Goal: Information Seeking & Learning: Learn about a topic

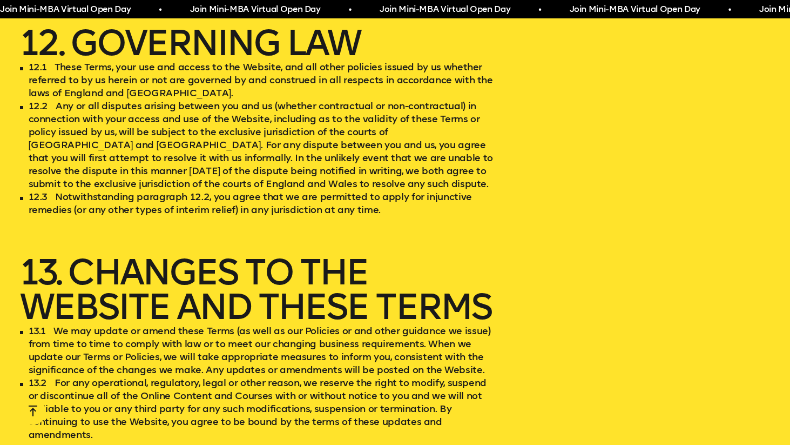
scroll to position [6104, 0]
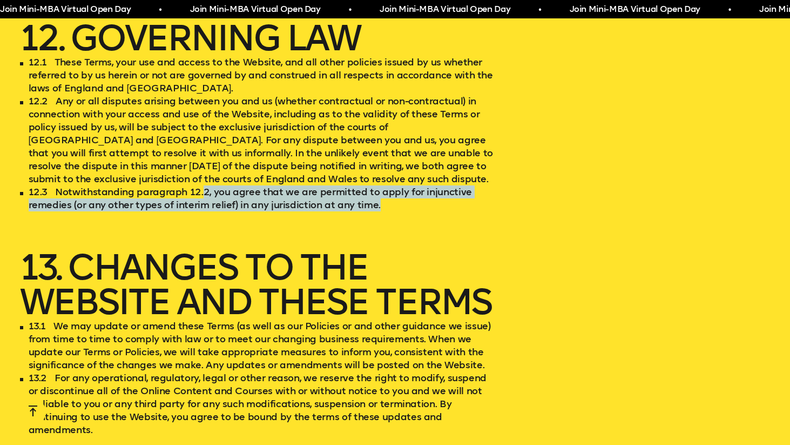
drag, startPoint x: 397, startPoint y: 141, endPoint x: 199, endPoint y: 125, distance: 198.4
click at [200, 185] on li "12.3 Notwithstanding paragraph 12.2, you agree that we are permitted to apply f…" at bounding box center [257, 198] width 474 height 26
click at [199, 185] on li "12.3 Notwithstanding paragraph 12.2, you agree that we are permitted to apply f…" at bounding box center [257, 198] width 474 height 26
drag, startPoint x: 37, startPoint y: 123, endPoint x: 385, endPoint y: 147, distance: 348.2
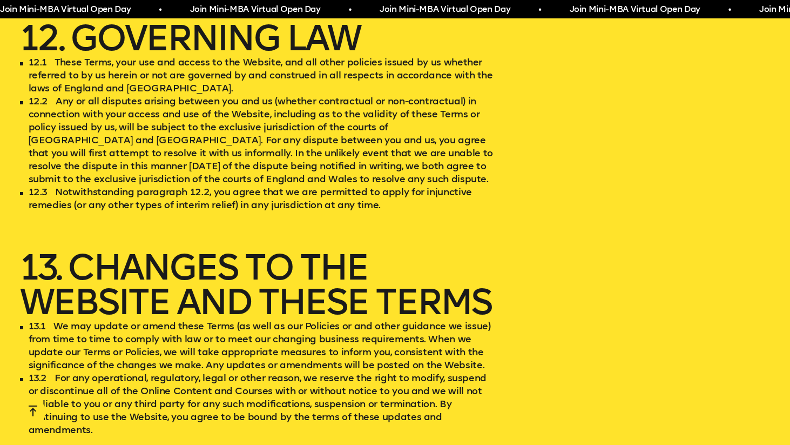
click at [386, 185] on li "12.3 Notwithstanding paragraph 12.2, you agree that we are permitted to apply f…" at bounding box center [257, 198] width 474 height 26
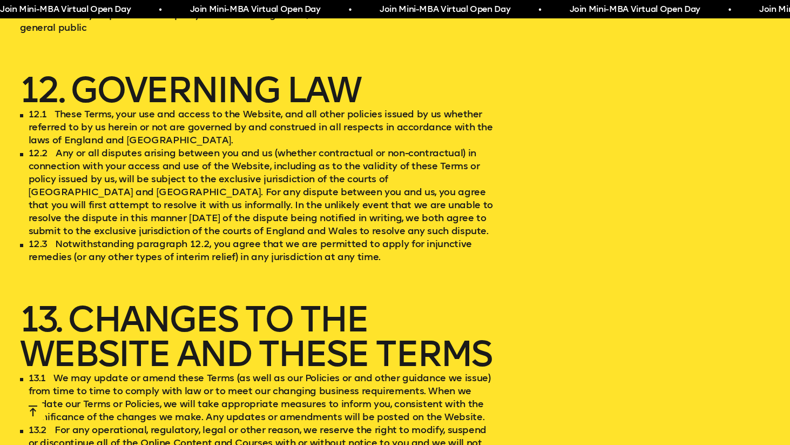
scroll to position [6050, 0]
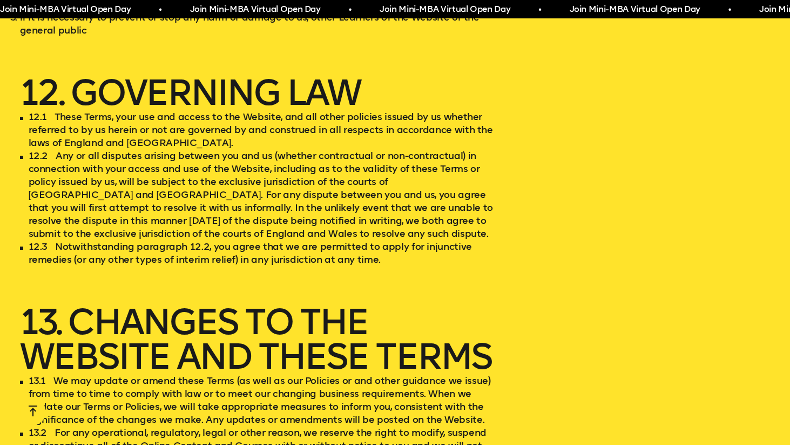
drag, startPoint x: 77, startPoint y: 45, endPoint x: 184, endPoint y: 67, distance: 109.2
click at [184, 110] on li "12.1 These Terms, your use and access to the Website, and all other policies is…" at bounding box center [257, 129] width 474 height 39
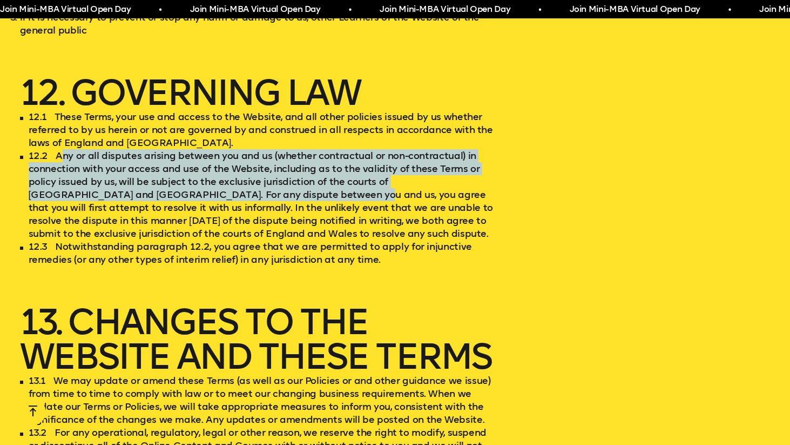
drag, startPoint x: 60, startPoint y: 89, endPoint x: 239, endPoint y: 135, distance: 185.3
click at [240, 149] on li "12.2 Any or all disputes arising between you and us (whether contractual or non…" at bounding box center [257, 194] width 474 height 91
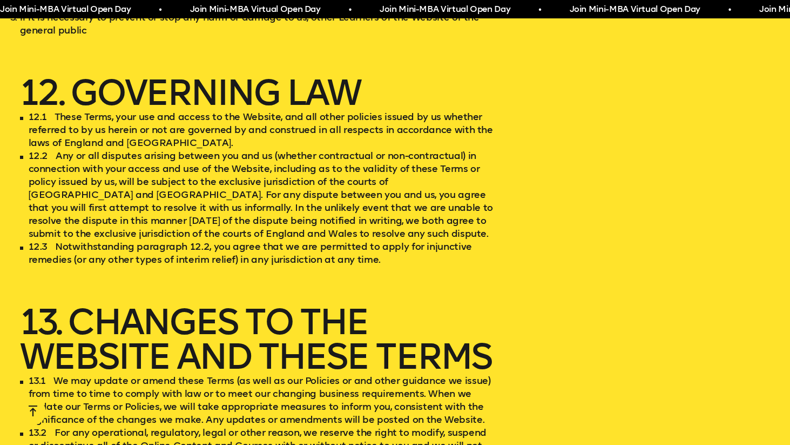
click at [210, 149] on li "12.2 Any or all disputes arising between you and us (whether contractual or non…" at bounding box center [257, 194] width 474 height 91
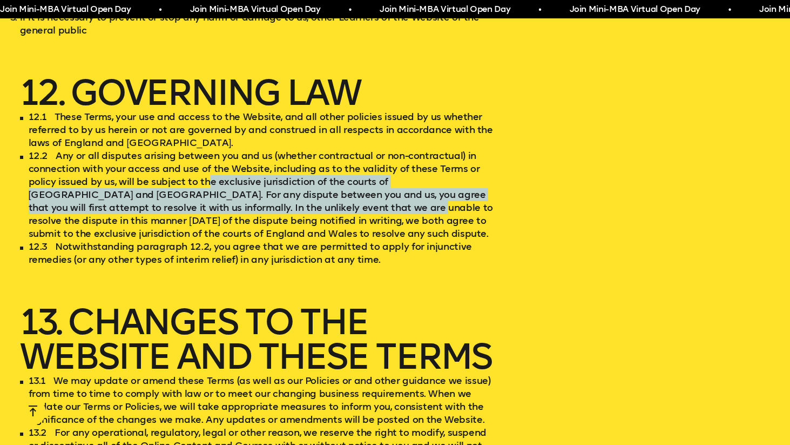
drag, startPoint x: 205, startPoint y: 112, endPoint x: 277, endPoint y: 146, distance: 79.3
click at [277, 149] on li "12.2 Any or all disputes arising between you and us (whether contractual or non…" at bounding box center [257, 194] width 474 height 91
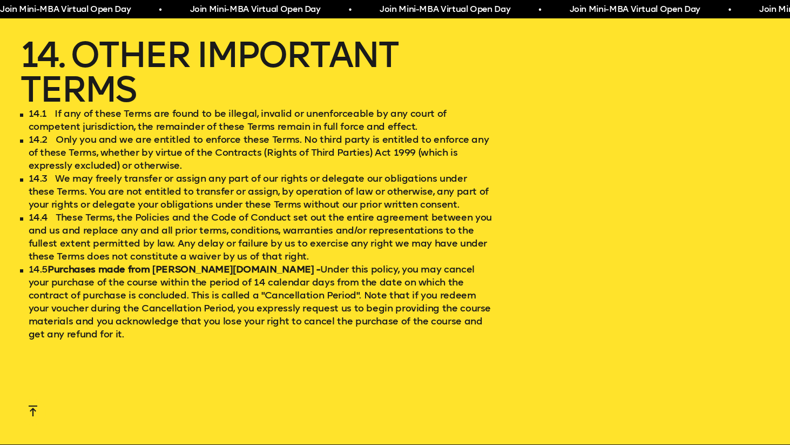
scroll to position [6541, 0]
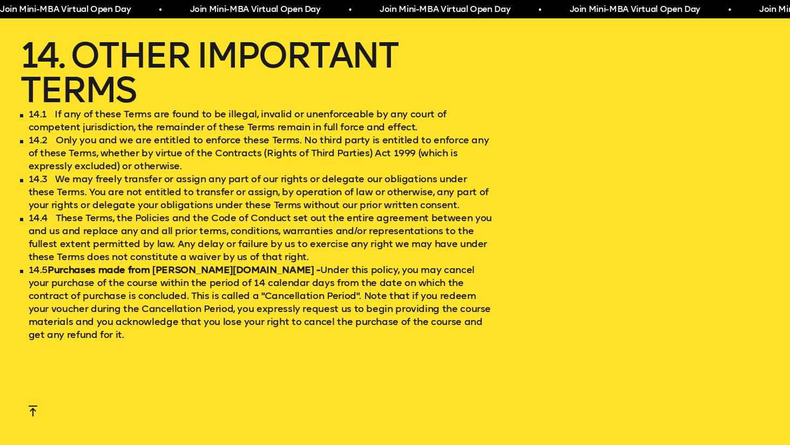
click at [168, 264] on strong "Purchases made from REED.co.uk -" at bounding box center [184, 270] width 273 height 12
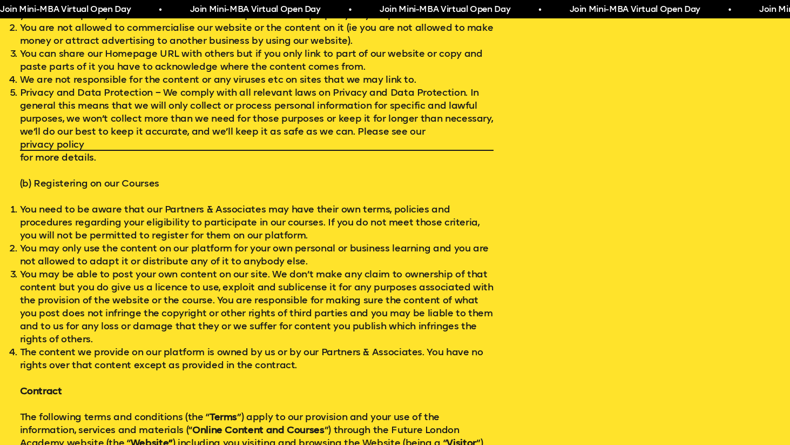
scroll to position [516, 0]
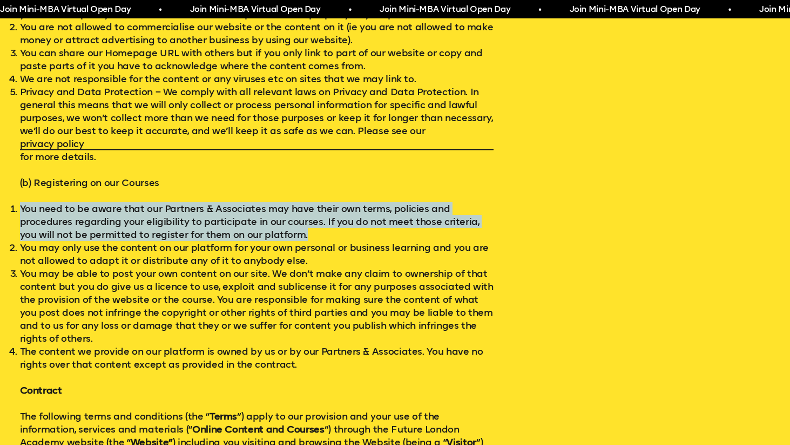
drag, startPoint x: 184, startPoint y: 199, endPoint x: 294, endPoint y: 235, distance: 116.0
click at [294, 235] on li "You need to be aware that our Partners & Associates may have their own terms, p…" at bounding box center [257, 221] width 474 height 39
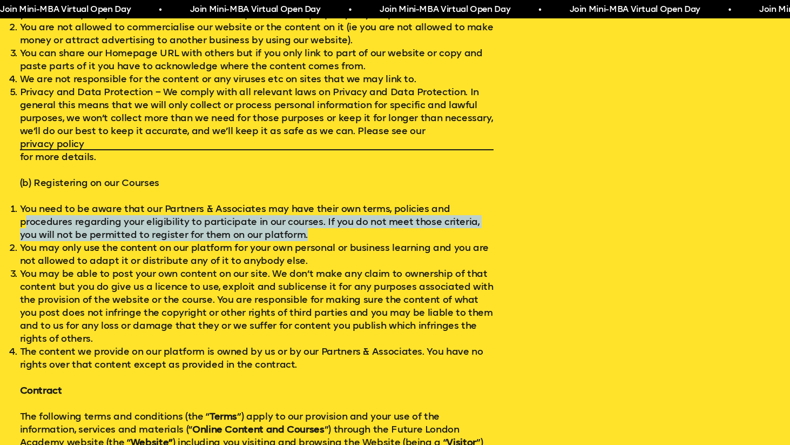
drag, startPoint x: 297, startPoint y: 234, endPoint x: 24, endPoint y: 220, distance: 273.7
click at [24, 220] on li "You need to be aware that our Partners & Associates may have their own terms, p…" at bounding box center [257, 221] width 474 height 39
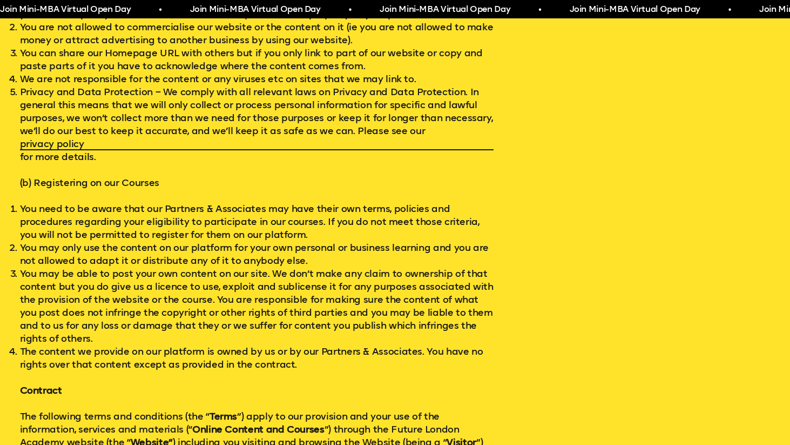
click at [21, 204] on li "You need to be aware that our Partners & Associates may have their own terms, p…" at bounding box center [257, 221] width 474 height 39
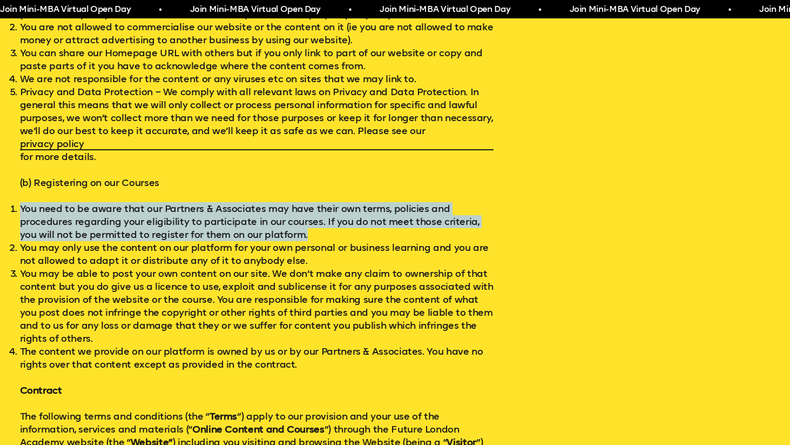
drag, startPoint x: 21, startPoint y: 204, endPoint x: 284, endPoint y: 234, distance: 264.2
click at [284, 234] on li "You need to be aware that our Partners & Associates may have their own terms, p…" at bounding box center [257, 221] width 474 height 39
click at [303, 234] on li "You need to be aware that our Partners & Associates may have their own terms, p…" at bounding box center [257, 221] width 474 height 39
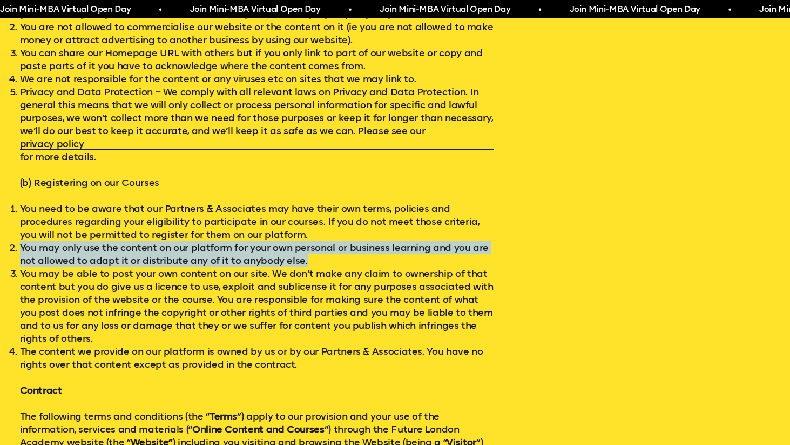
drag, startPoint x: 294, startPoint y: 234, endPoint x: 335, endPoint y: 259, distance: 47.8
click at [335, 259] on ol "You need to be aware that our Partners & Associates may have their own terms, p…" at bounding box center [257, 286] width 474 height 169
click at [335, 259] on li "You may only use the content on our platform for your own personal or business …" at bounding box center [257, 254] width 474 height 26
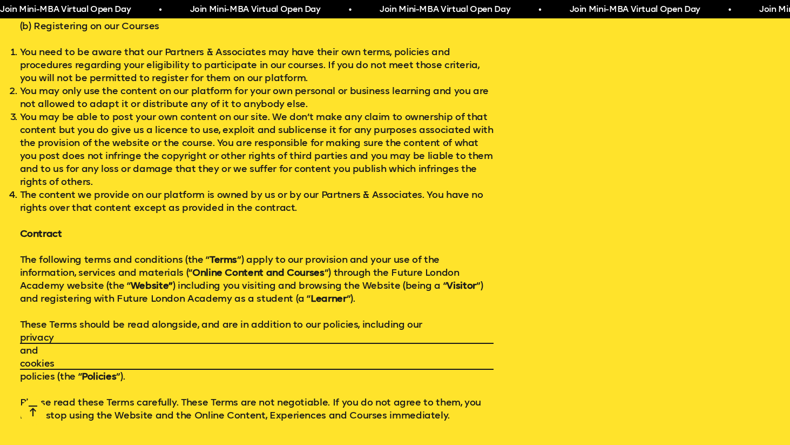
scroll to position [685, 0]
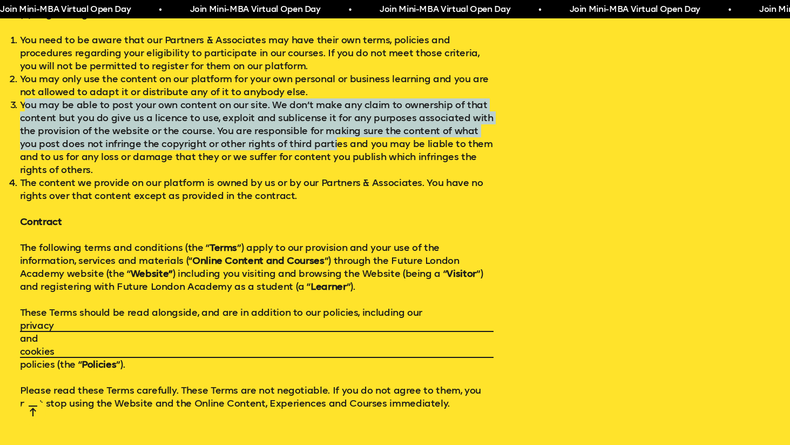
drag, startPoint x: 26, startPoint y: 104, endPoint x: 314, endPoint y: 144, distance: 291.2
click at [314, 144] on li "You may be able to post your own content on our site. We don’t make any claim t…" at bounding box center [257, 137] width 474 height 78
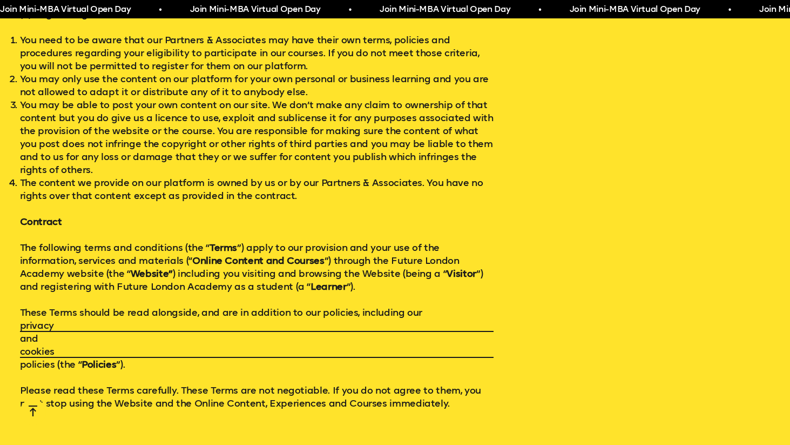
click at [323, 146] on li "You may be able to post your own content on our site. We don’t make any claim t…" at bounding box center [257, 137] width 474 height 78
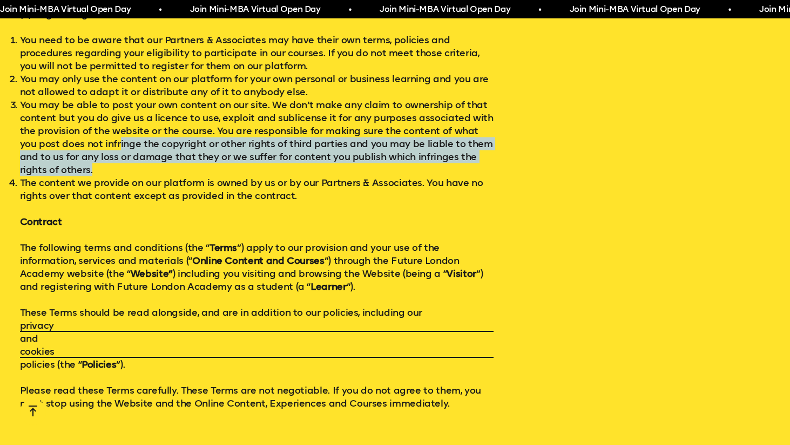
drag, startPoint x: 321, startPoint y: 164, endPoint x: 99, endPoint y: 144, distance: 222.4
click at [99, 144] on li "You may be able to post your own content on our site. We don’t make any claim t…" at bounding box center [257, 137] width 474 height 78
click at [102, 143] on li "You may be able to post your own content on our site. We don’t make any claim t…" at bounding box center [257, 137] width 474 height 78
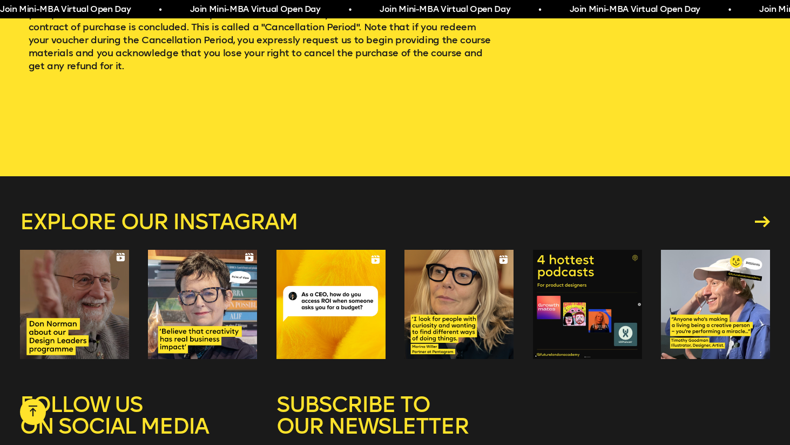
scroll to position [7006, 0]
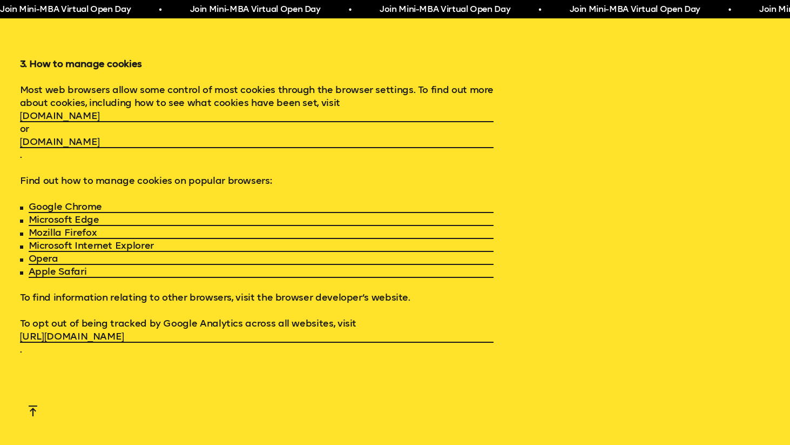
scroll to position [7864, 0]
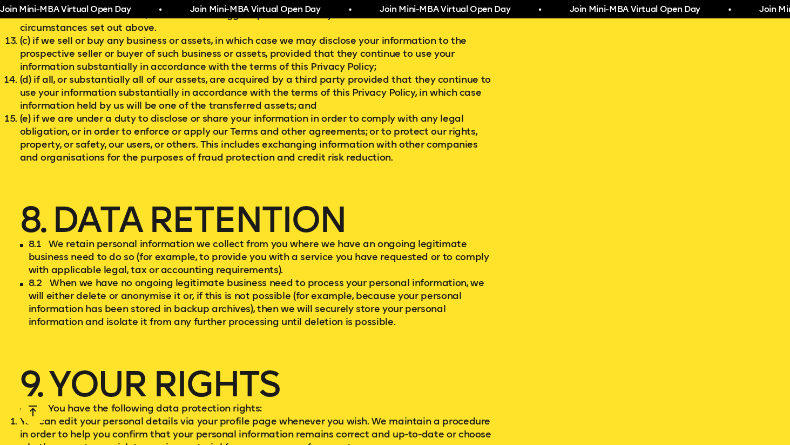
drag, startPoint x: 408, startPoint y: 252, endPoint x: 408, endPoint y: 266, distance: 14.6
click at [408, 276] on li "8.2 When we have no ongoing legitimate business need to process your personal i…" at bounding box center [257, 302] width 474 height 52
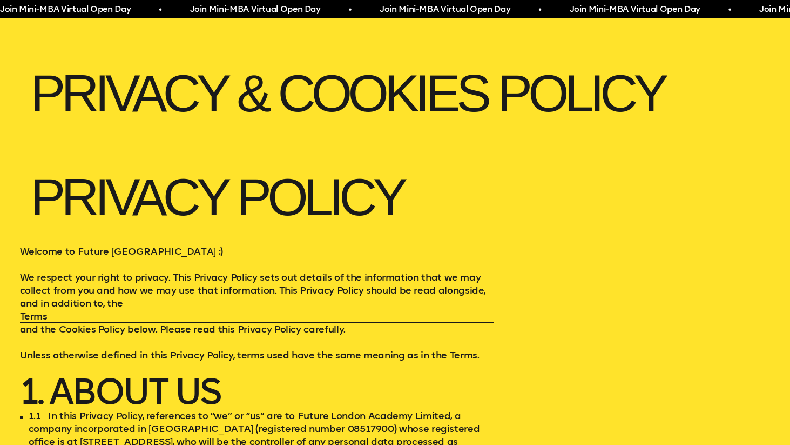
scroll to position [0, 0]
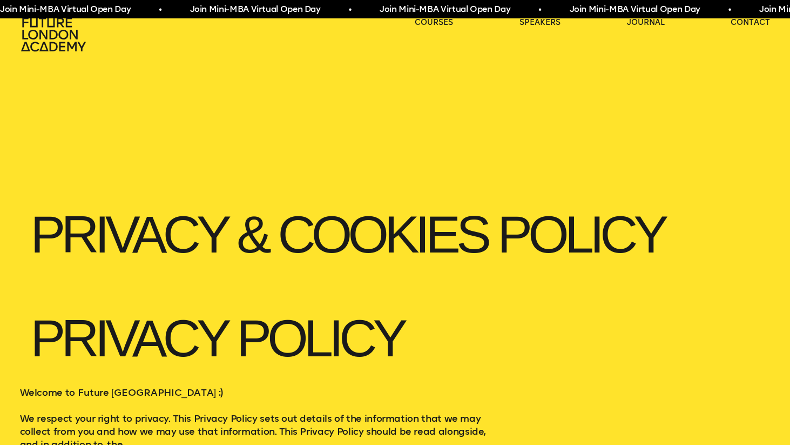
click at [659, 31] on ul "courses speakers journal contact" at bounding box center [592, 34] width 355 height 35
click at [650, 29] on ul "courses speakers journal contact" at bounding box center [592, 34] width 355 height 35
click at [648, 27] on link "journal" at bounding box center [646, 22] width 38 height 11
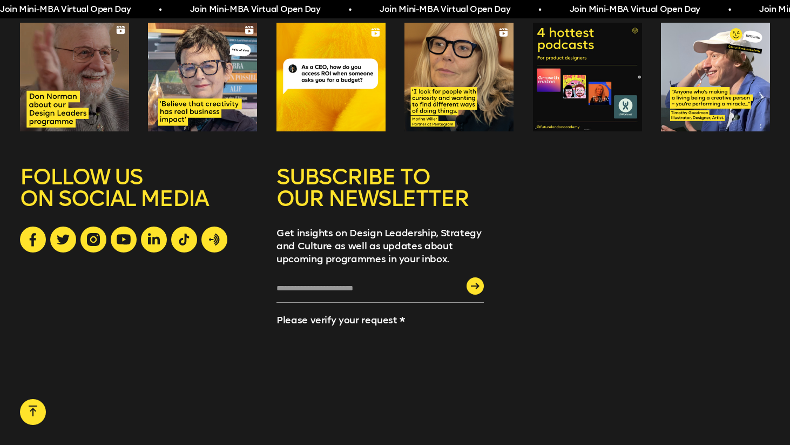
scroll to position [1579, 0]
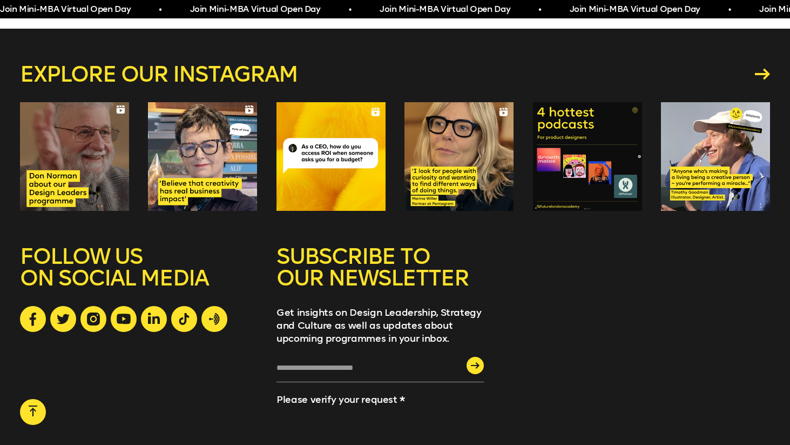
click at [449, 159] on div at bounding box center [459, 156] width 109 height 109
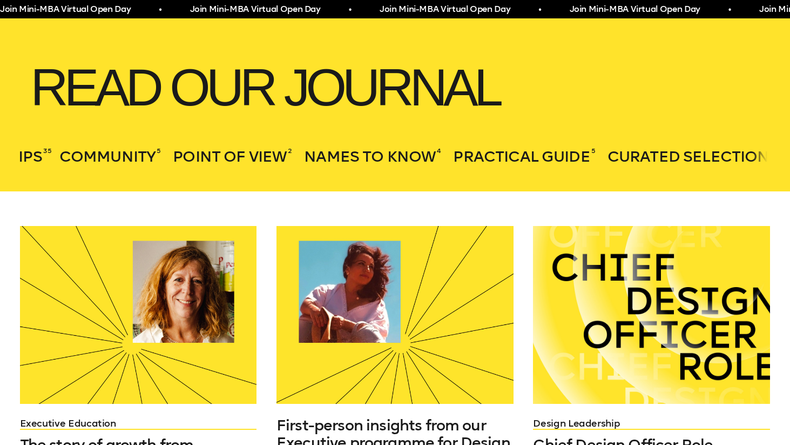
scroll to position [0, 1404]
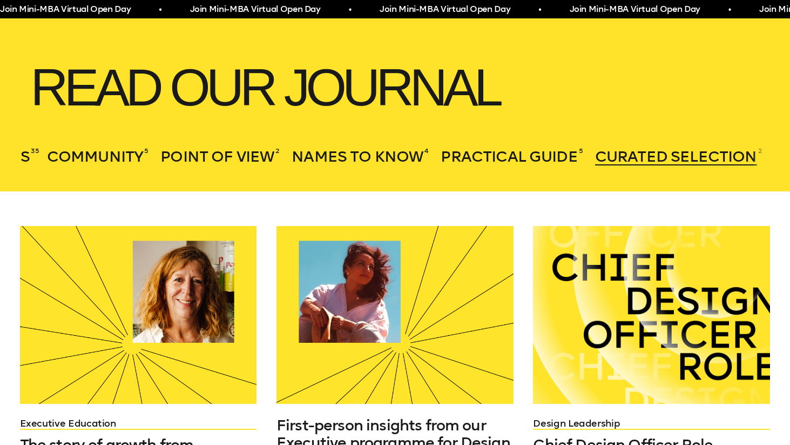
click at [670, 147] on span "Curated Selection" at bounding box center [676, 156] width 162 height 18
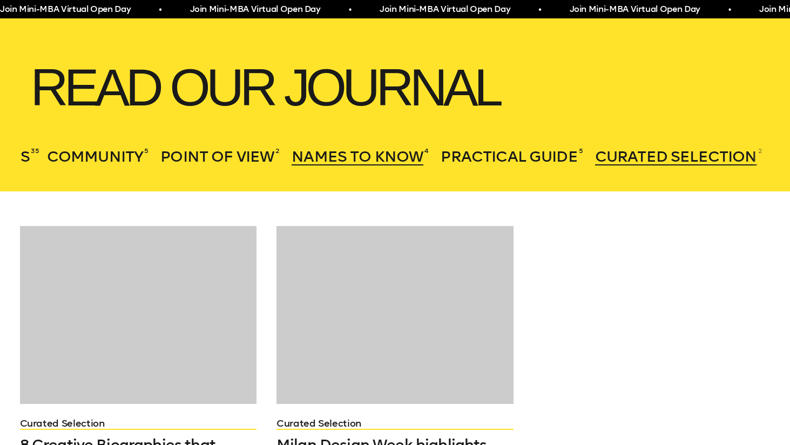
click at [382, 153] on span "Names to Know" at bounding box center [358, 156] width 132 height 18
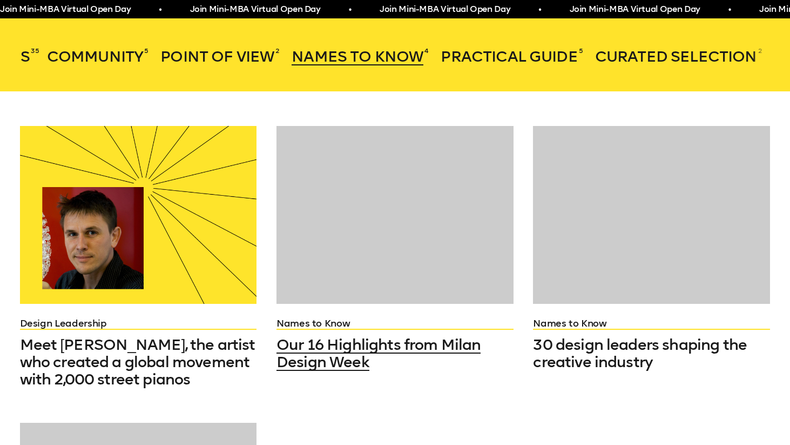
scroll to position [0, 0]
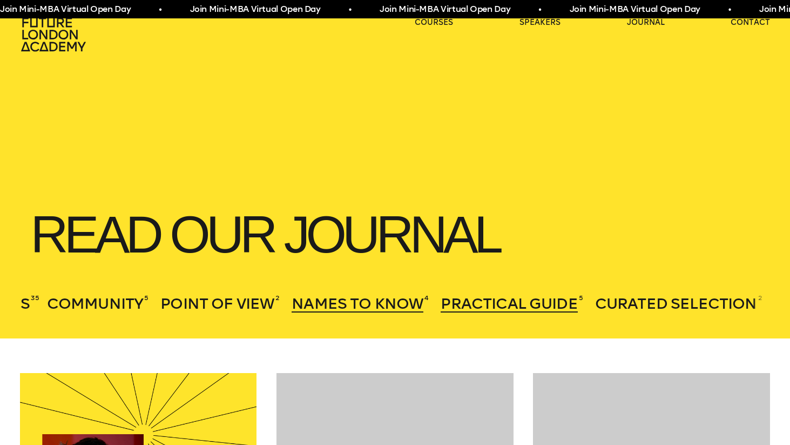
click at [485, 306] on span "Practical Guide" at bounding box center [509, 303] width 137 height 18
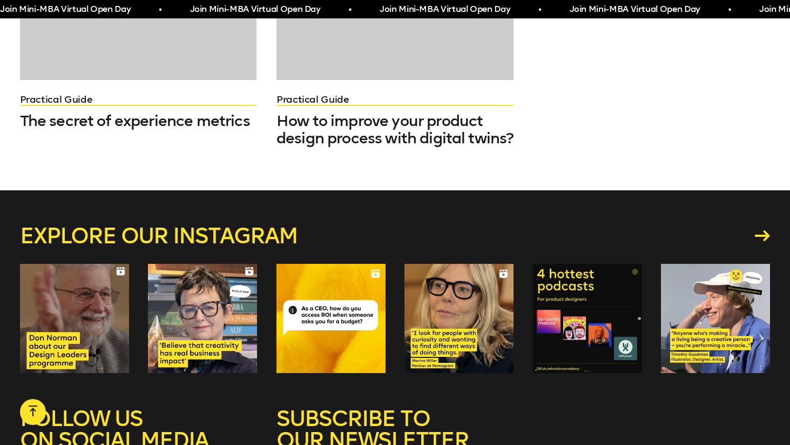
scroll to position [800, 0]
